Goal: Use online tool/utility: Utilize a website feature to perform a specific function

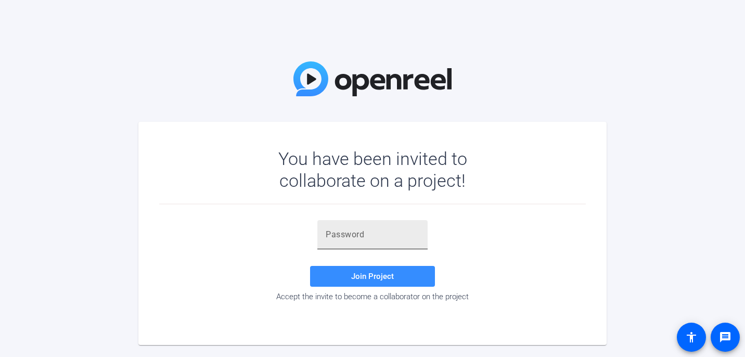
click at [332, 239] on input "text" at bounding box center [373, 234] width 94 height 12
paste input "kL};=@"
type input "kL};=@"
click at [339, 270] on span at bounding box center [372, 276] width 125 height 25
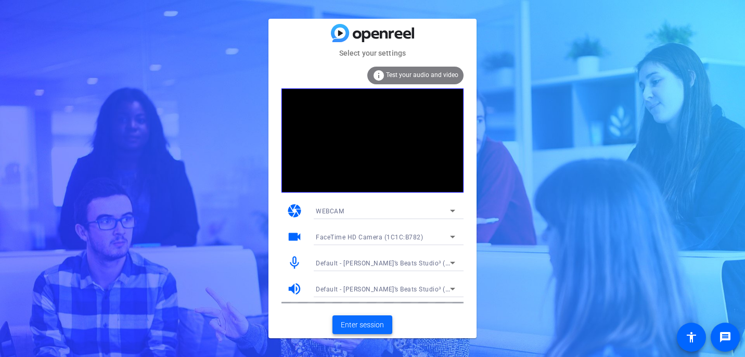
click at [363, 328] on span "Enter session" at bounding box center [362, 324] width 43 height 11
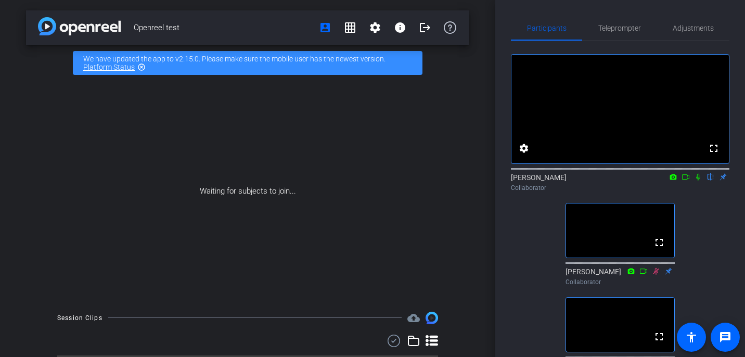
click at [701, 180] on icon at bounding box center [698, 176] width 8 height 7
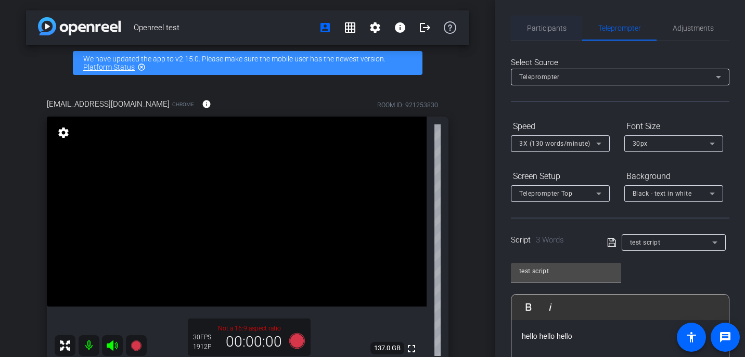
click at [549, 27] on span "Participants" at bounding box center [547, 27] width 40 height 7
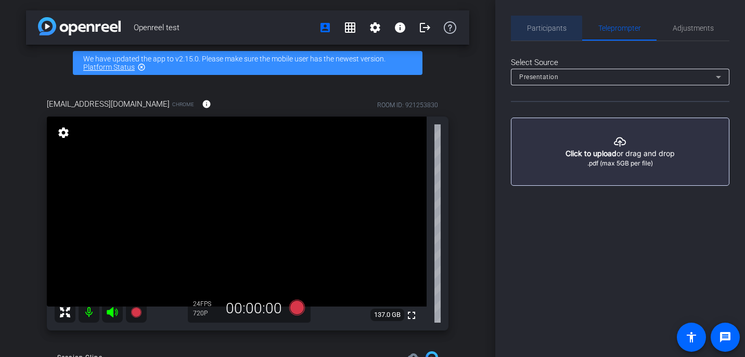
click at [543, 28] on span "Participants" at bounding box center [547, 27] width 40 height 7
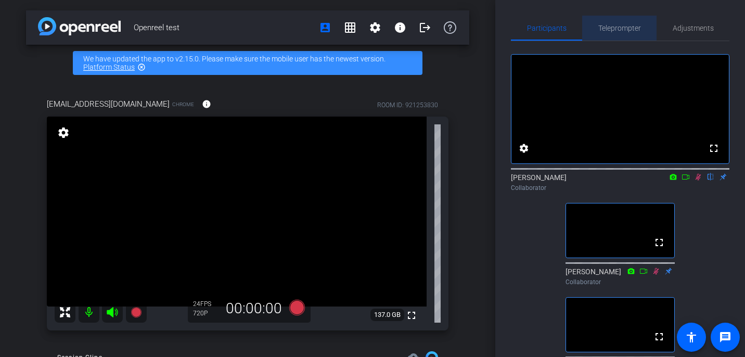
click at [619, 25] on span "Teleprompter" at bounding box center [619, 27] width 43 height 7
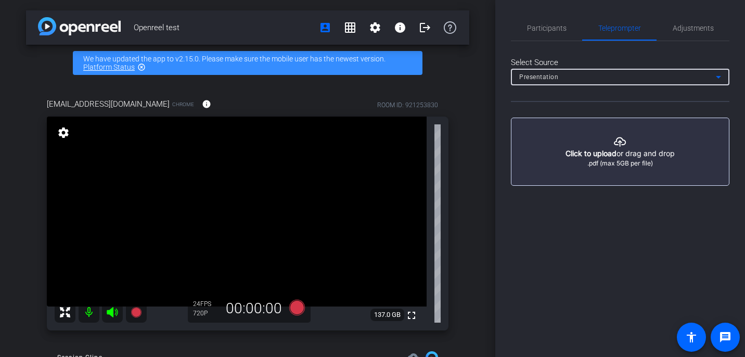
click at [593, 76] on div "Presentation" at bounding box center [617, 76] width 197 height 13
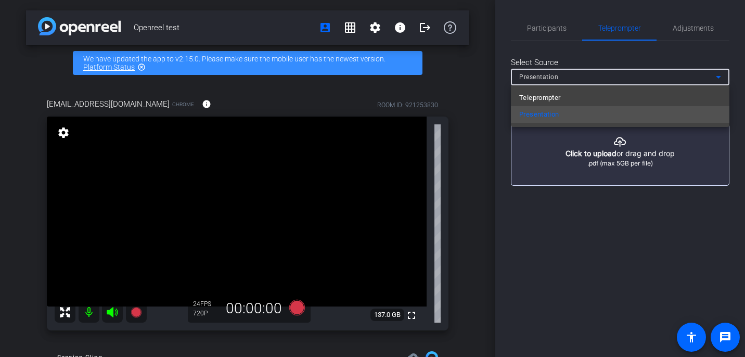
click at [594, 77] on div at bounding box center [372, 178] width 745 height 357
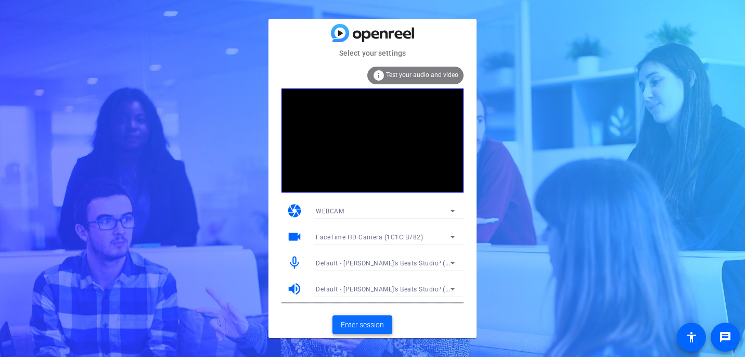
click at [364, 323] on span "Enter session" at bounding box center [362, 324] width 43 height 11
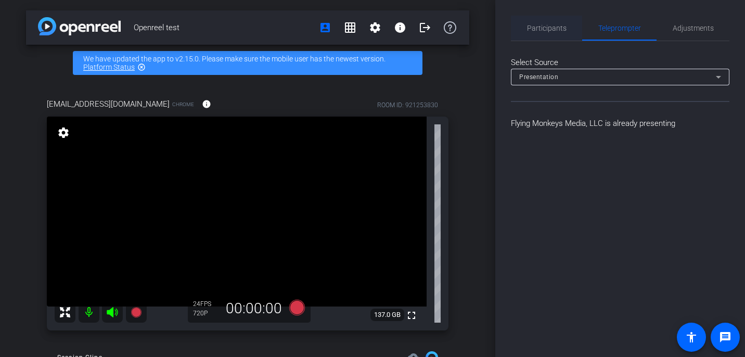
click at [554, 29] on span "Participants" at bounding box center [547, 27] width 40 height 7
click at [542, 28] on span "Participants" at bounding box center [547, 27] width 40 height 7
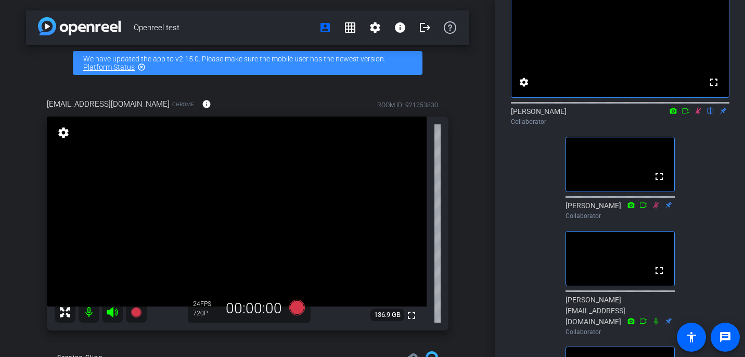
scroll to position [70, 0]
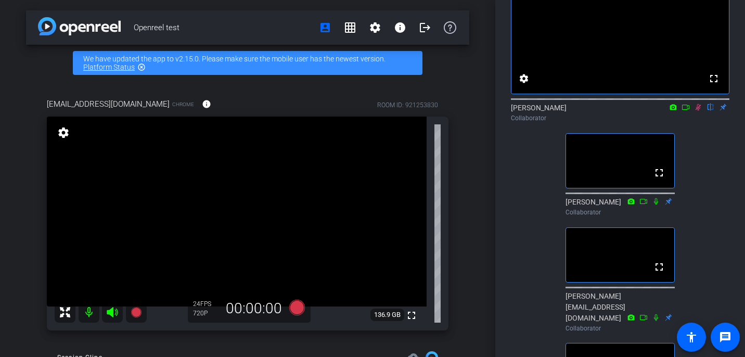
click at [699, 111] on icon at bounding box center [698, 107] width 6 height 7
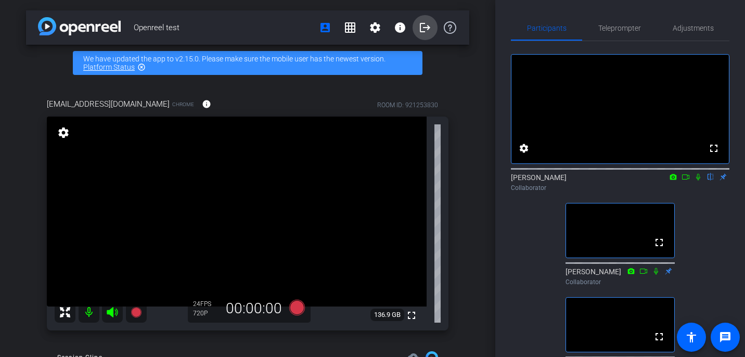
click at [426, 28] on mat-icon "logout" at bounding box center [425, 27] width 12 height 12
